Goal: Use online tool/utility: Utilize a website feature to perform a specific function

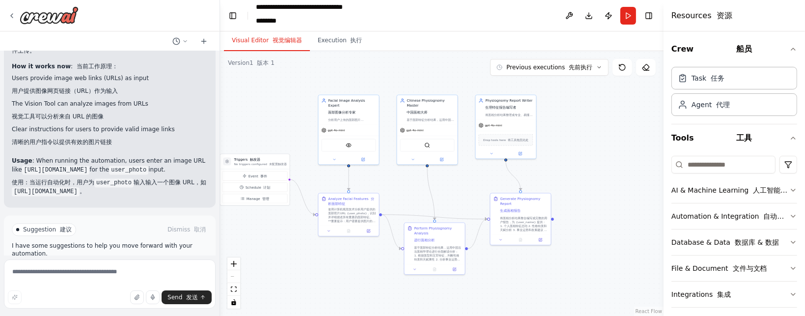
scroll to position [2396, 0]
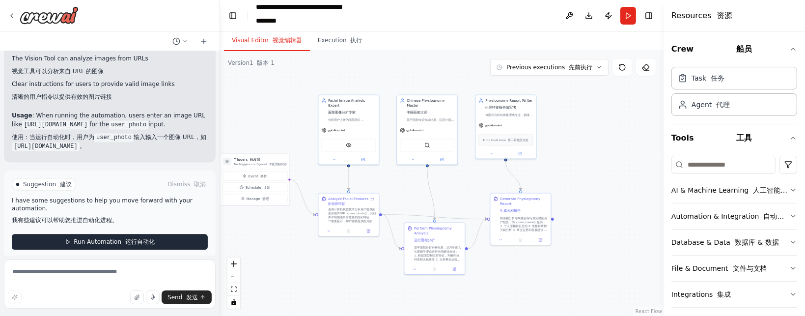
click at [129, 238] on font "运行自动化" at bounding box center [139, 241] width 29 height 7
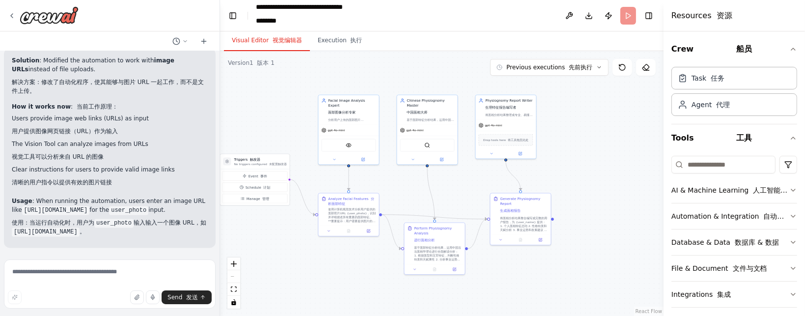
scroll to position [2301, 0]
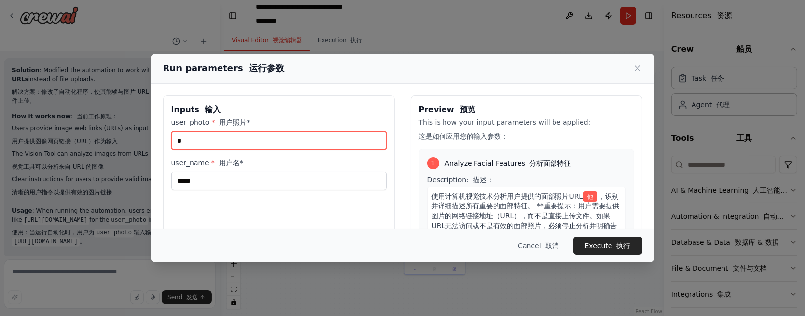
click at [203, 140] on input "*" at bounding box center [278, 140] width 215 height 19
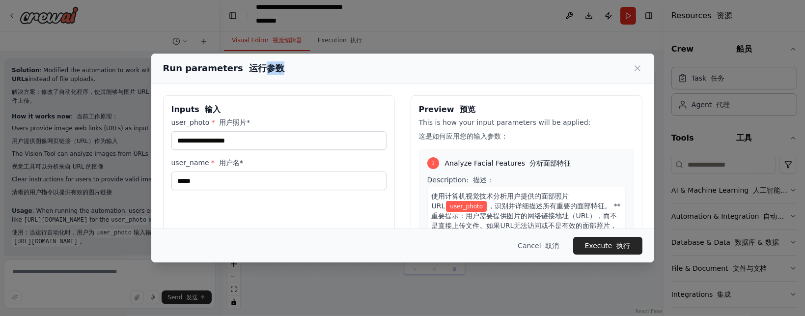
drag, startPoint x: 258, startPoint y: 58, endPoint x: 330, endPoint y: 58, distance: 71.7
click at [330, 58] on div "Run parameters 运行参数" at bounding box center [402, 69] width 503 height 30
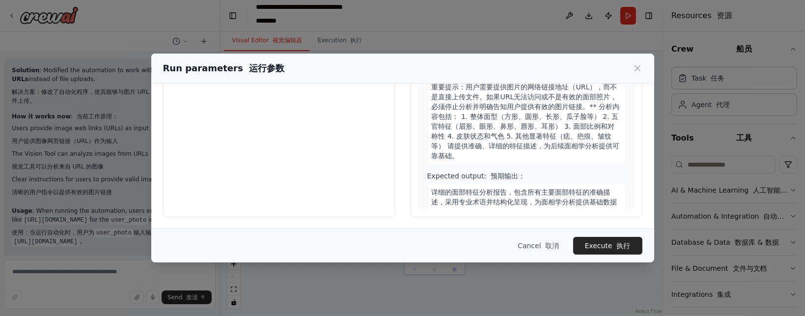
click at [111, 187] on div "Run parameters 运行参数 Inputs 输入 user_photo * 用户照片* user_name * 用户名* ***** Preview…" at bounding box center [402, 158] width 805 height 316
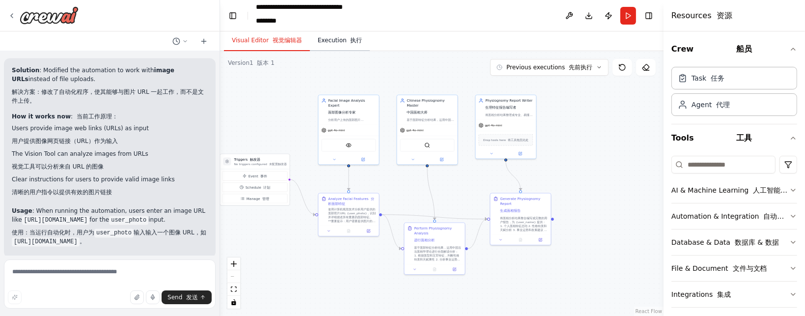
click at [335, 38] on button "Execution 执行" at bounding box center [340, 40] width 60 height 21
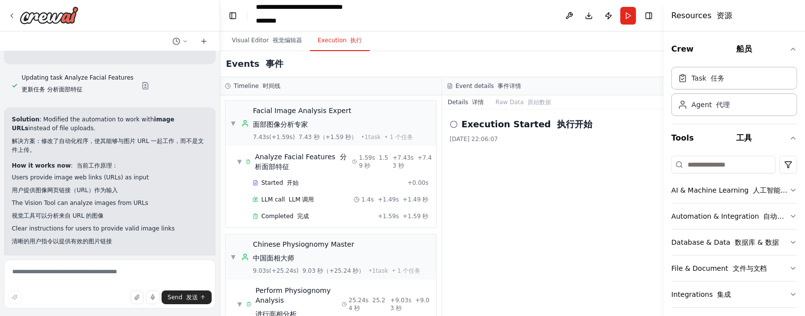
scroll to position [2301, 0]
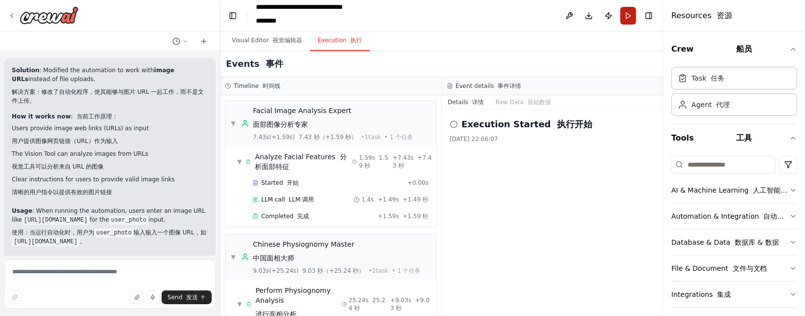
click at [629, 17] on button "Run" at bounding box center [628, 16] width 16 height 18
click at [452, 122] on icon at bounding box center [454, 124] width 8 height 8
click at [508, 103] on button "Raw Data 原始数据" at bounding box center [523, 102] width 67 height 14
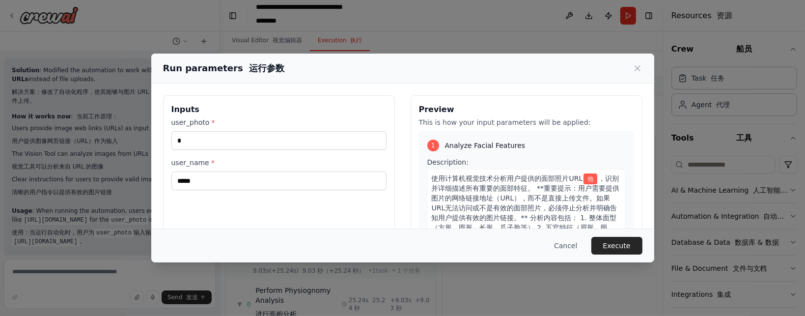
click at [474, 103] on div "Preview This is how your input parameters will be applied: 1 Analyze Facial Fea…" at bounding box center [527, 211] width 232 height 233
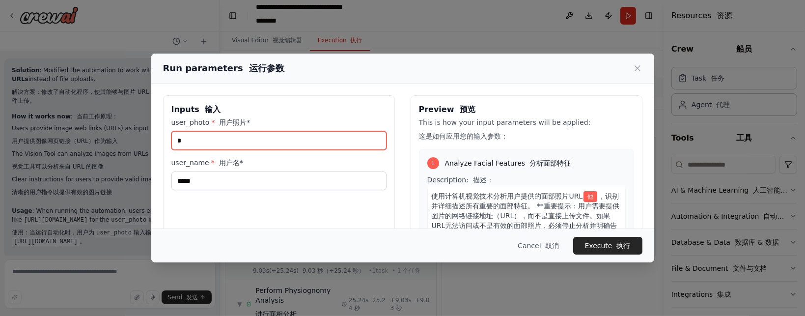
click at [286, 139] on input "*" at bounding box center [278, 140] width 215 height 19
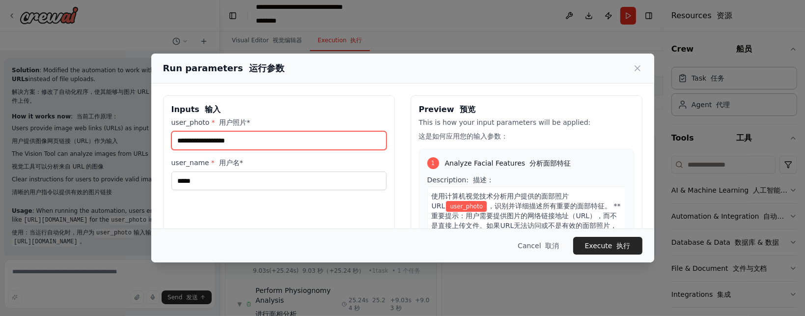
paste input "**********"
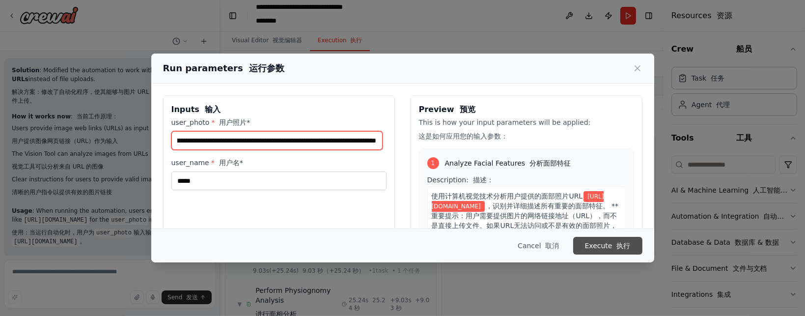
type input "**********"
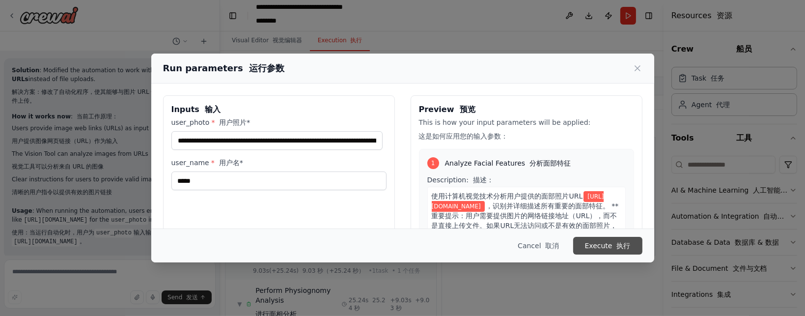
click at [592, 241] on button "Execute 执行" at bounding box center [607, 246] width 69 height 18
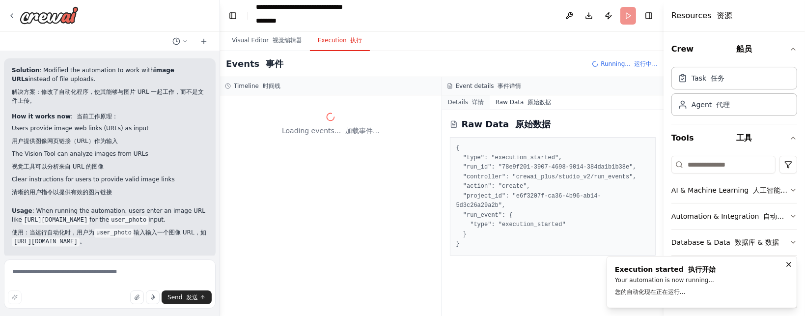
click at [453, 105] on button "Details 详情" at bounding box center [466, 102] width 48 height 14
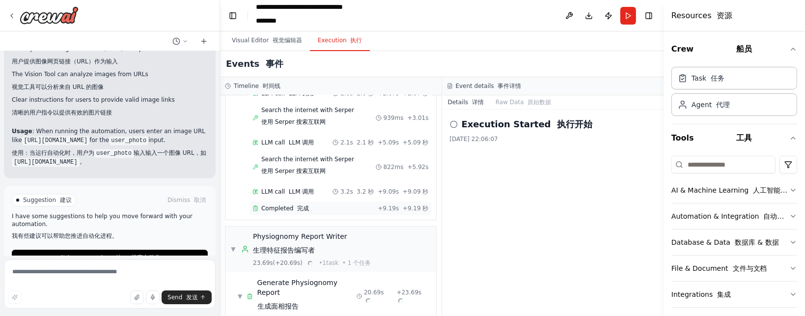
scroll to position [353, 0]
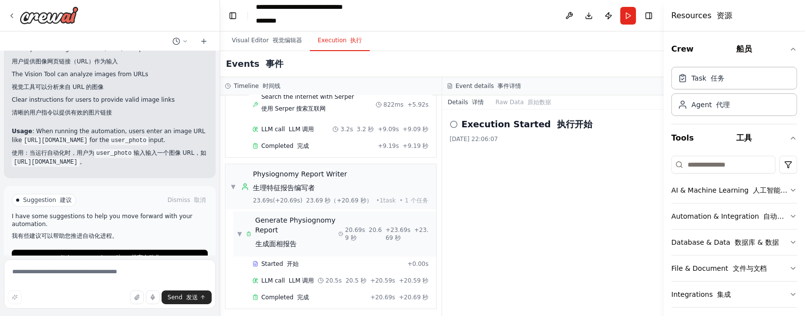
click at [284, 240] on font "生成面相报告" at bounding box center [275, 244] width 41 height 8
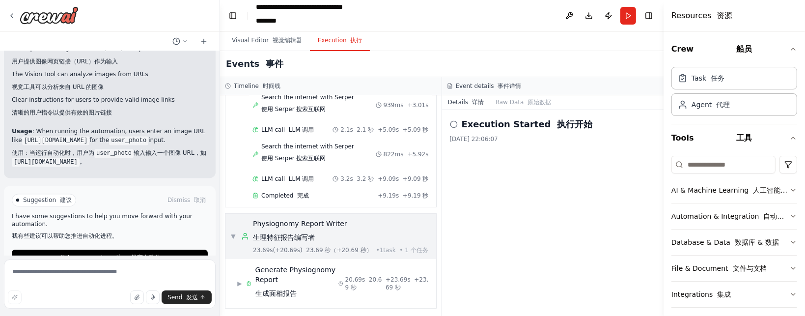
click at [285, 236] on font "生理特征报告编写者" at bounding box center [284, 237] width 62 height 8
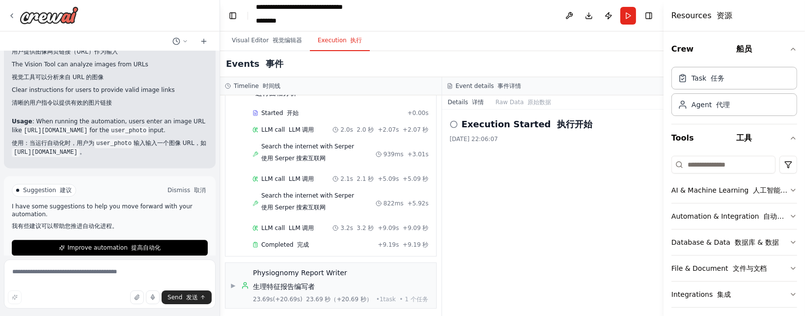
scroll to position [2396, 0]
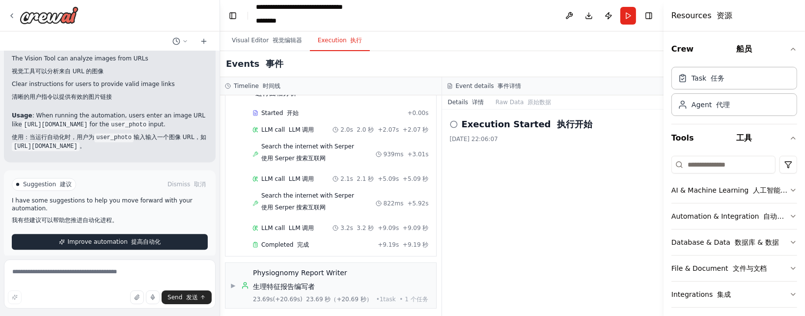
click at [135, 238] on span "Improve automation 提高自动化" at bounding box center [114, 242] width 93 height 8
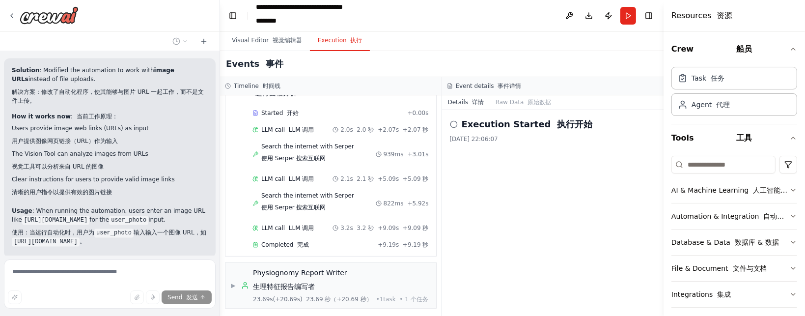
scroll to position [2339, 0]
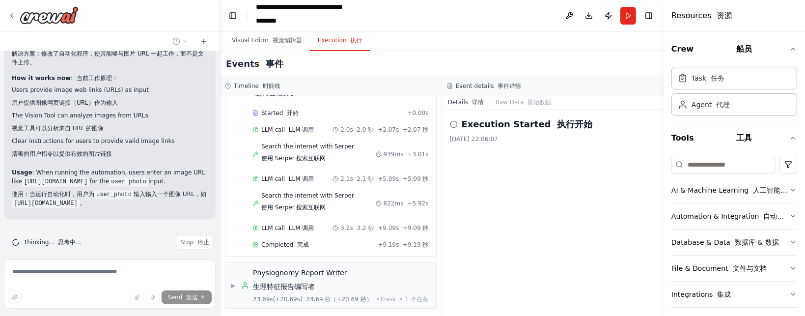
drag, startPoint x: 122, startPoint y: 210, endPoint x: 29, endPoint y: 200, distance: 93.4
click at [29, 200] on p "Usage : When running the automation, users enter an image URL like [URL][DOMAIN…" at bounding box center [110, 189] width 196 height 43
click at [170, 192] on font "使用：当运行自动化时，用户为 user_photo 输入输入一个图像 URL，如 [URL][DOMAIN_NAME] 。" at bounding box center [110, 199] width 196 height 18
drag, startPoint x: 117, startPoint y: 195, endPoint x: 20, endPoint y: 195, distance: 97.3
click at [20, 195] on font "使用：当运行自动化时，用户为 user_photo 输入输入一个图像 URL，如 [URL][DOMAIN_NAME] 。" at bounding box center [109, 199] width 195 height 16
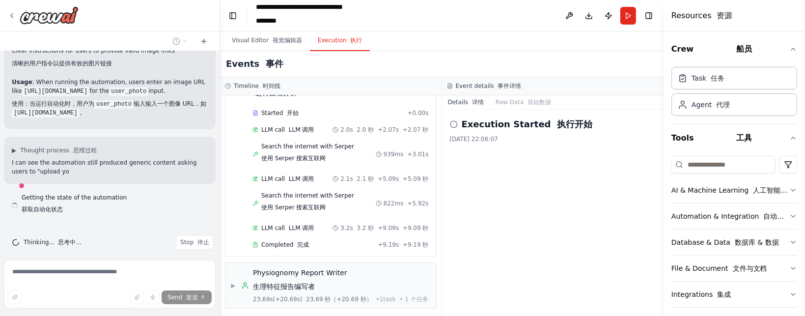
copy code "[URL][DOMAIN_NAME]"
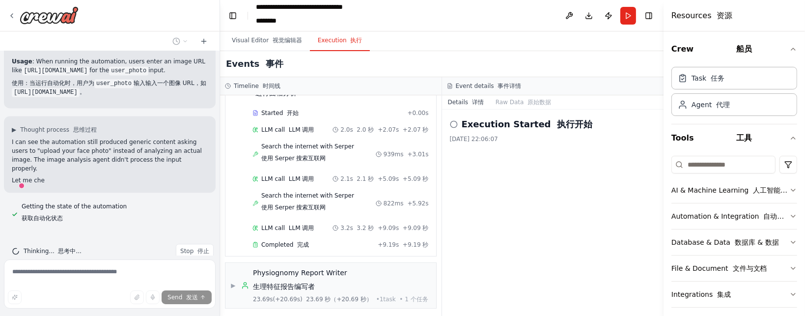
scroll to position [2450, 0]
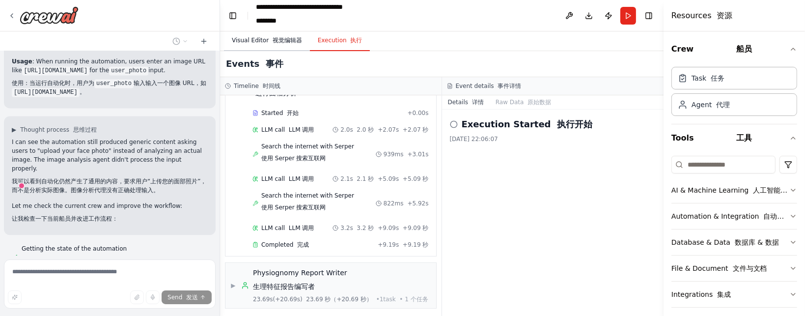
click at [260, 39] on button "Visual Editor 视觉编辑器" at bounding box center [267, 40] width 86 height 21
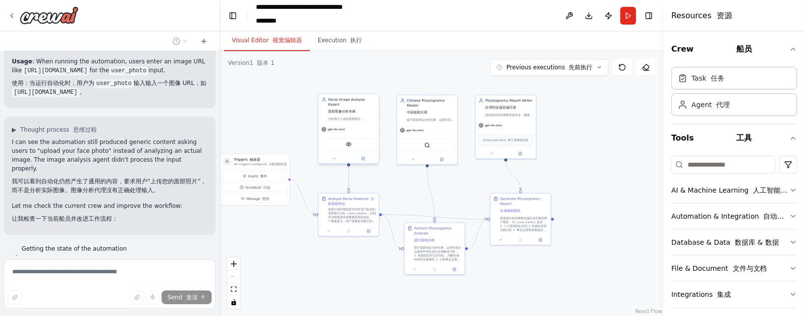
click at [345, 143] on div "VisionTool 视觉工具" at bounding box center [348, 144] width 55 height 13
click at [345, 139] on div "VisionTool 视觉工具" at bounding box center [348, 144] width 55 height 13
click at [276, 96] on div ".deletable-edge-delete-btn { width: 20px; height: 20px; border: 0px solid #ffff…" at bounding box center [442, 183] width 444 height 265
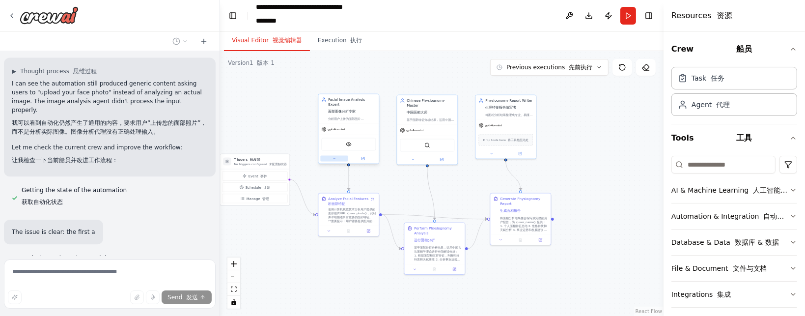
scroll to position [2516, 0]
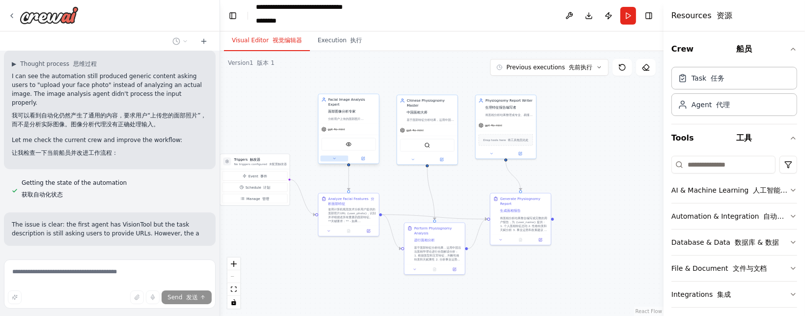
click at [334, 157] on icon at bounding box center [335, 159] width 4 height 4
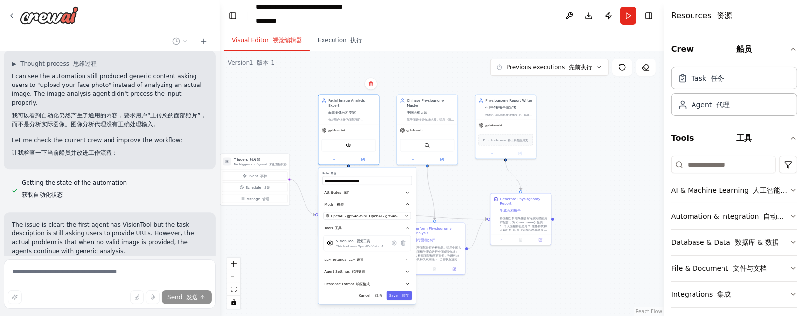
click at [275, 112] on div ".deletable-edge-delete-btn { width: 20px; height: 20px; border: 0px solid #ffff…" at bounding box center [442, 183] width 444 height 265
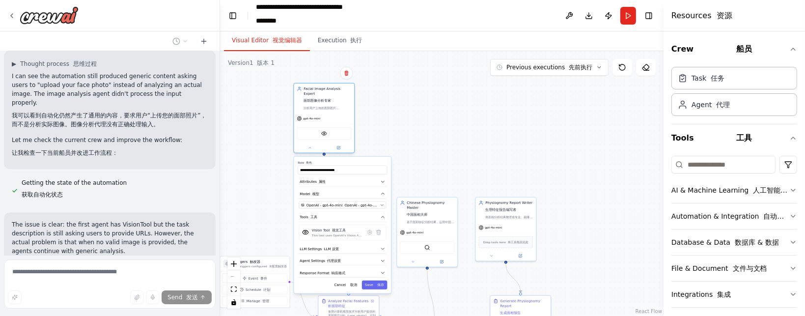
drag, startPoint x: 341, startPoint y: 98, endPoint x: 332, endPoint y: 125, distance: 29.2
click at [316, 88] on div "Facial Image Analysis Expert 面部图像分析专家" at bounding box center [328, 95] width 48 height 19
click at [325, 153] on div at bounding box center [324, 154] width 3 height 3
click at [398, 135] on div ".deletable-edge-delete-btn { width: 20px; height: 20px; border: 0px solid #ffff…" at bounding box center [442, 183] width 444 height 265
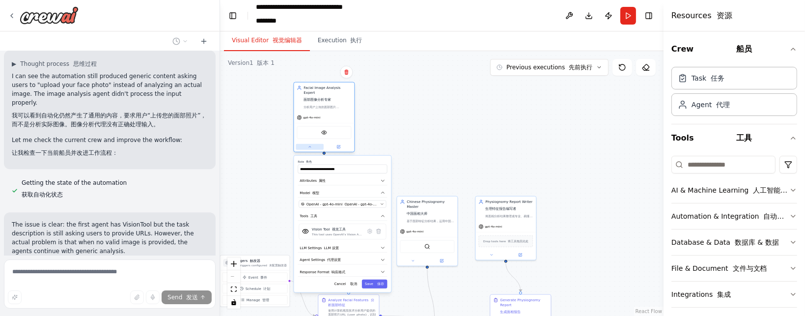
click at [309, 146] on icon at bounding box center [310, 146] width 2 height 1
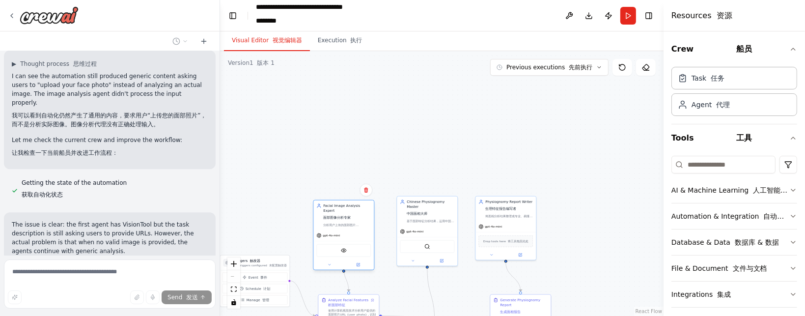
drag, startPoint x: 325, startPoint y: 89, endPoint x: 340, endPoint y: 209, distance: 120.4
click at [340, 209] on div "Facial Image Analysis Expert 面部图像分析专家" at bounding box center [347, 212] width 48 height 19
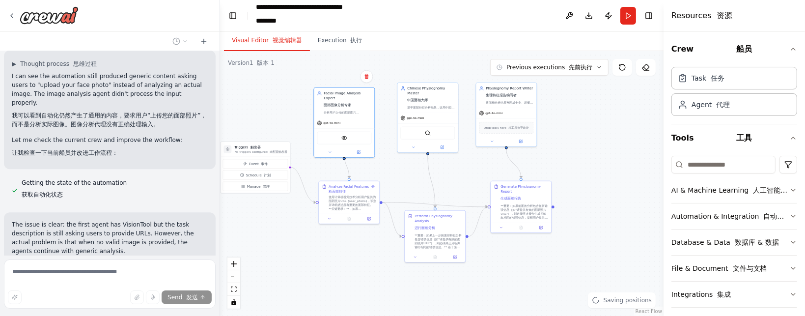
drag, startPoint x: 295, startPoint y: 165, endPoint x: 295, endPoint y: 63, distance: 101.2
click at [295, 63] on div ".deletable-edge-delete-btn { width: 20px; height: 20px; border: 0px solid #ffff…" at bounding box center [442, 183] width 444 height 265
click at [255, 177] on button "Schedule 计划" at bounding box center [255, 174] width 65 height 9
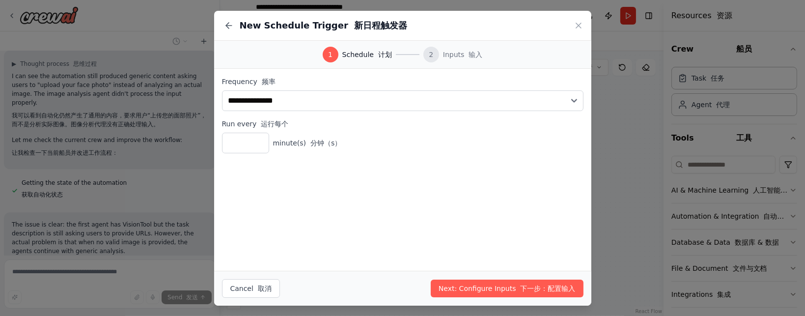
click at [574, 26] on icon at bounding box center [579, 26] width 10 height 10
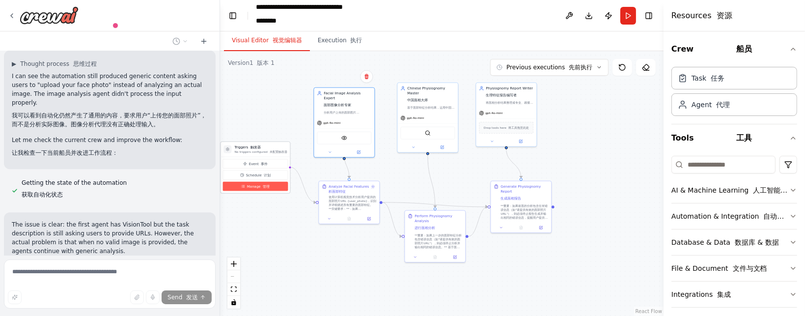
click at [278, 188] on button "Manage 管理" at bounding box center [255, 186] width 65 height 9
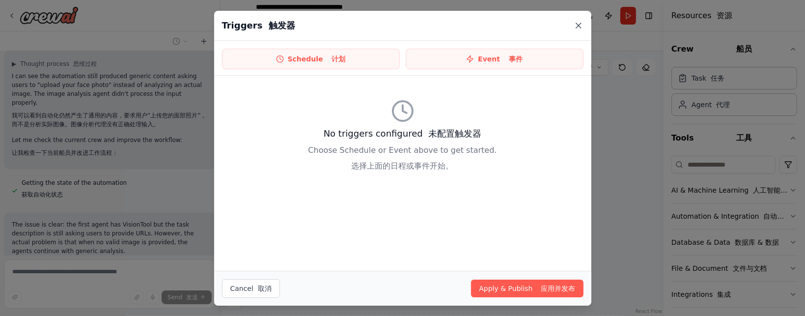
click at [583, 24] on icon at bounding box center [579, 26] width 10 height 10
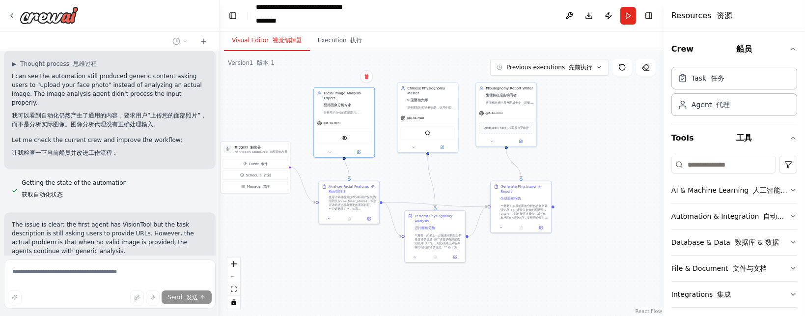
scroll to position [2542, 0]
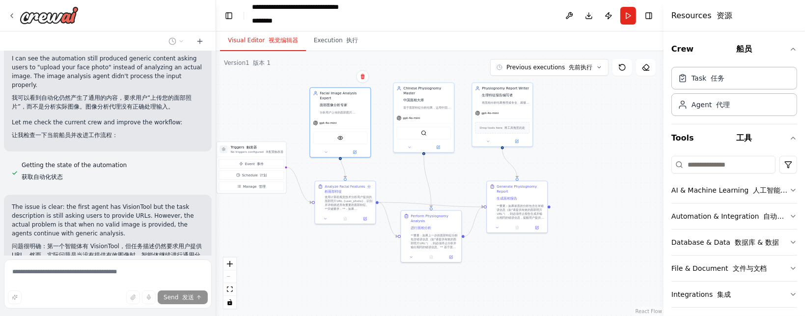
drag, startPoint x: 216, startPoint y: 214, endPoint x: 216, endPoint y: 220, distance: 5.9
click at [216, 220] on div "我要做一款中国古法面相学的分析APP。界面有用户登入，用户上传图片或者直接拍照面部。 ▼ Thought process 思维过程 The user is a…" at bounding box center [402, 158] width 805 height 316
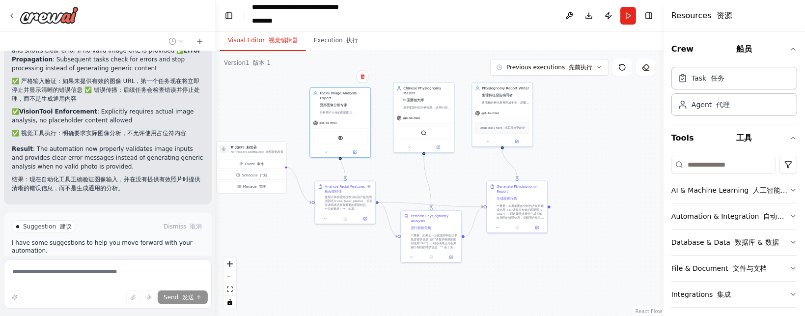
scroll to position [3112, 0]
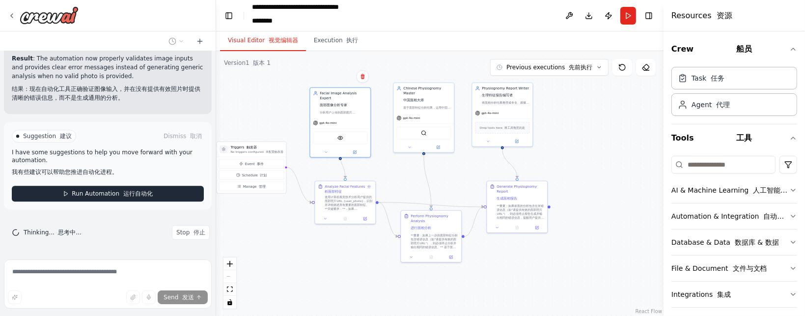
click at [150, 195] on button "Run Automation 运行自动化" at bounding box center [108, 194] width 192 height 16
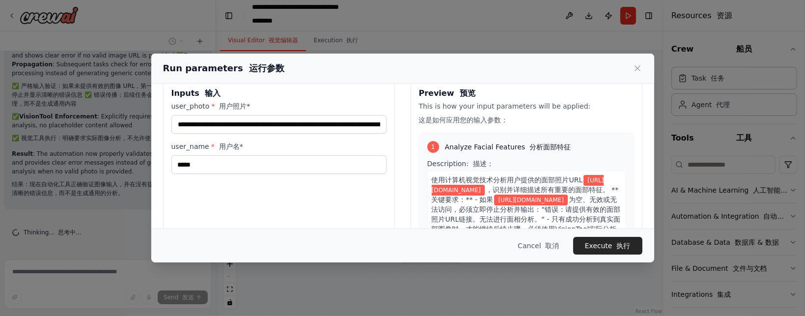
scroll to position [0, 0]
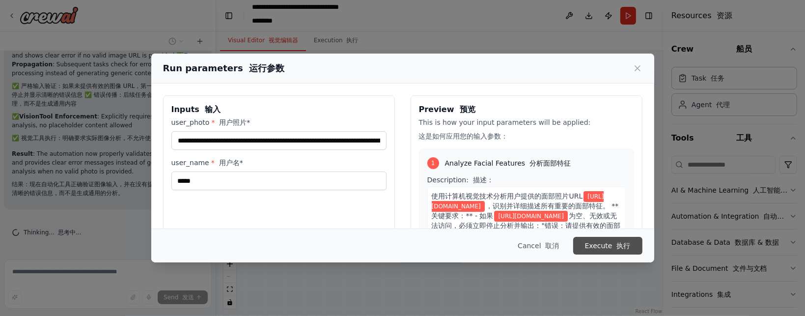
click at [604, 248] on button "Execute 执行" at bounding box center [607, 246] width 69 height 18
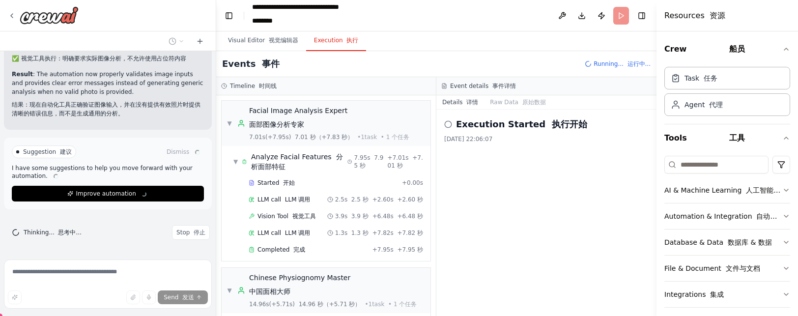
scroll to position [3112, 0]
